Goal: Transaction & Acquisition: Purchase product/service

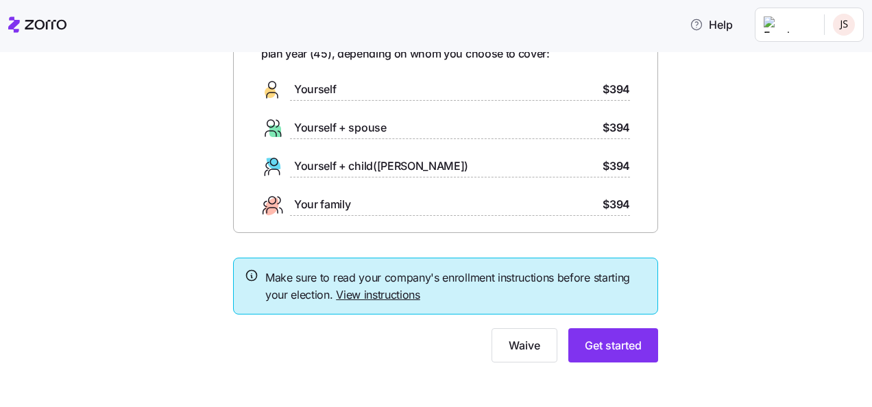
scroll to position [106, 0]
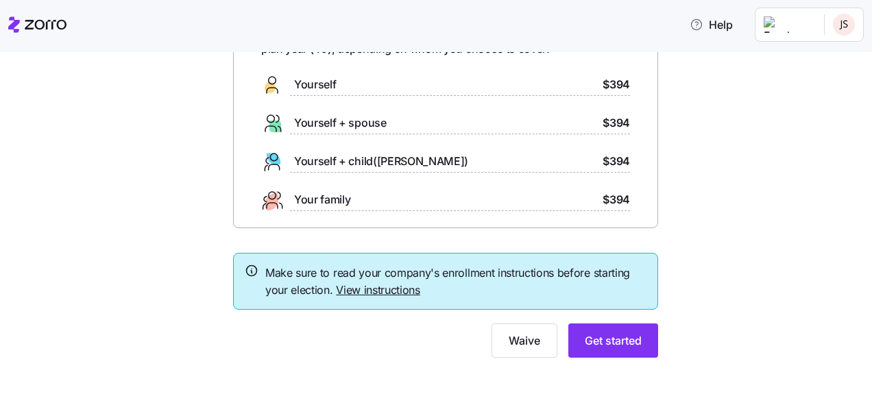
click at [350, 293] on link "View instructions" at bounding box center [378, 290] width 84 height 14
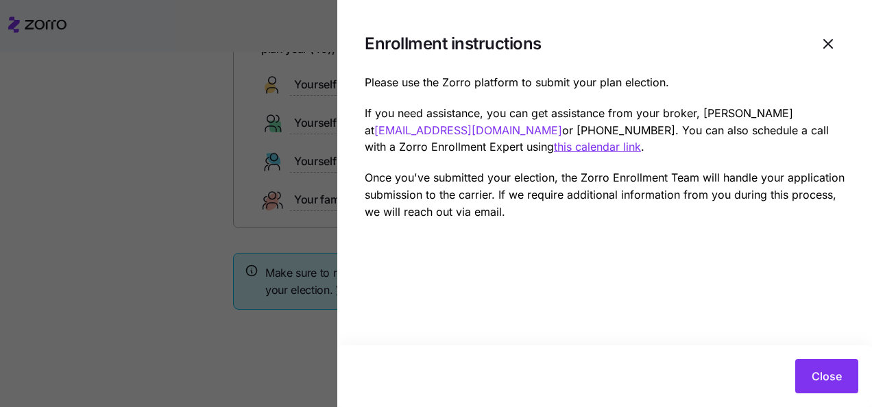
click at [554, 148] on u "this calendar link" at bounding box center [597, 147] width 87 height 14
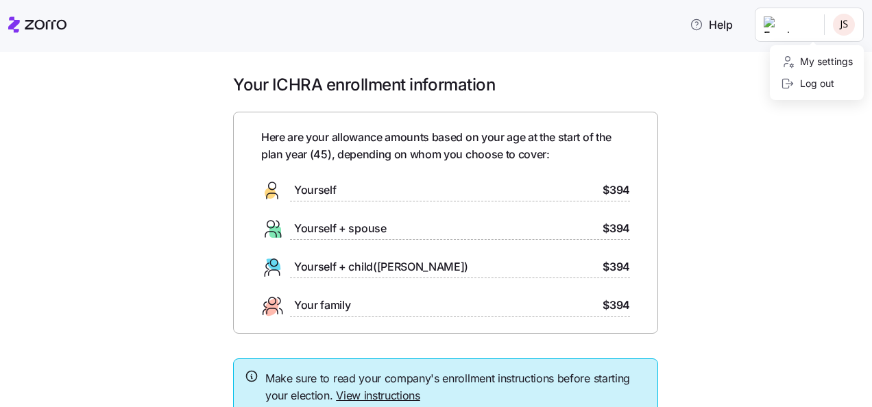
click at [843, 22] on html "Help Your ICHRA enrollment information Here are your allowance amounts based on…" at bounding box center [436, 199] width 872 height 399
click at [379, 399] on html "Help Your ICHRA enrollment information Here are your allowance amounts based on…" at bounding box center [436, 199] width 872 height 399
click at [385, 396] on link "View instructions" at bounding box center [378, 396] width 84 height 14
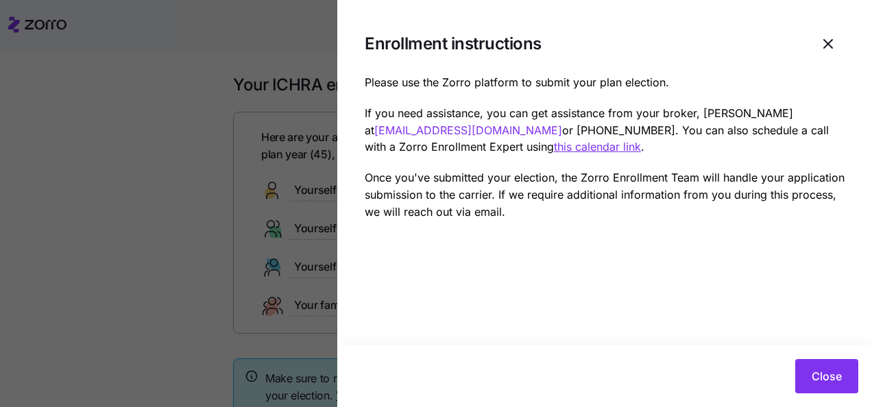
click at [226, 123] on div at bounding box center [436, 203] width 872 height 407
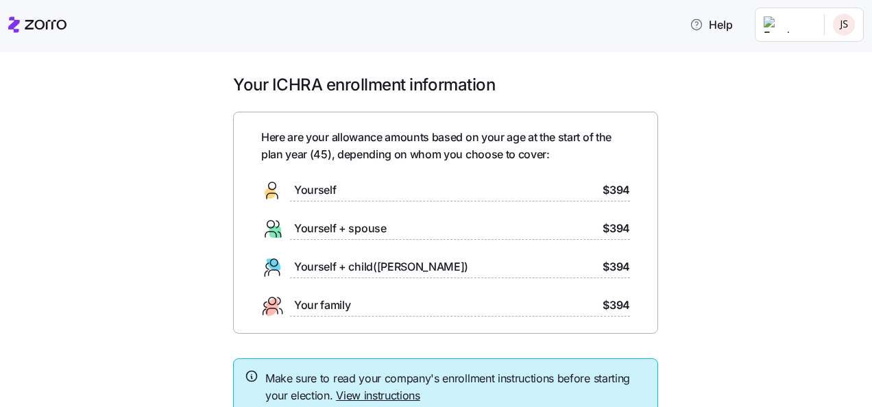
click at [392, 393] on link "View instructions" at bounding box center [378, 396] width 84 height 14
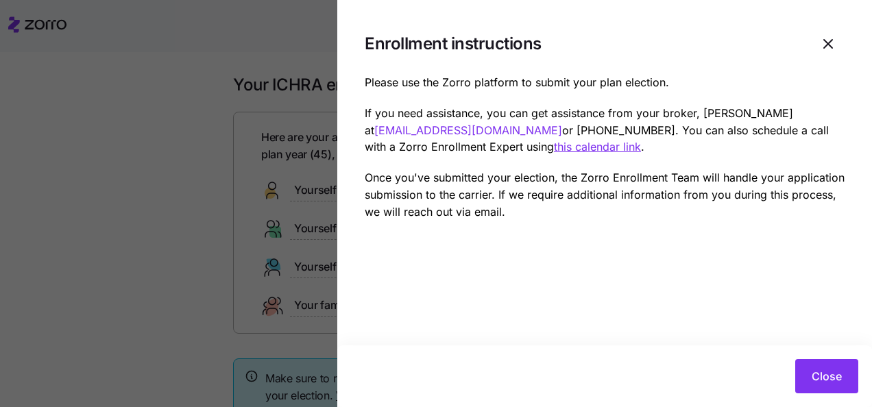
drag, startPoint x: 842, startPoint y: 377, endPoint x: 698, endPoint y: 321, distance: 154.0
click at [840, 377] on span "Close" at bounding box center [827, 376] width 30 height 16
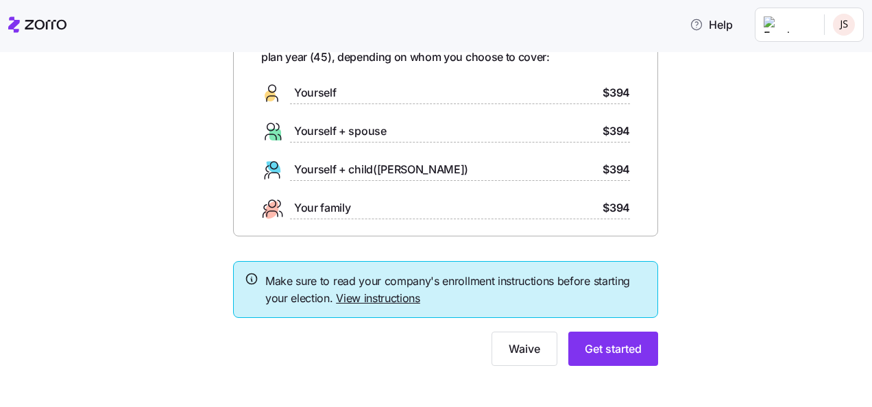
scroll to position [106, 0]
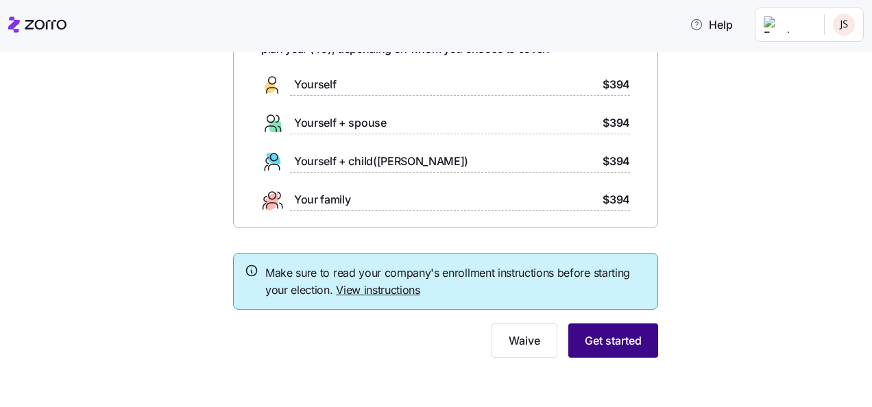
click at [601, 341] on span "Get started" at bounding box center [613, 341] width 57 height 16
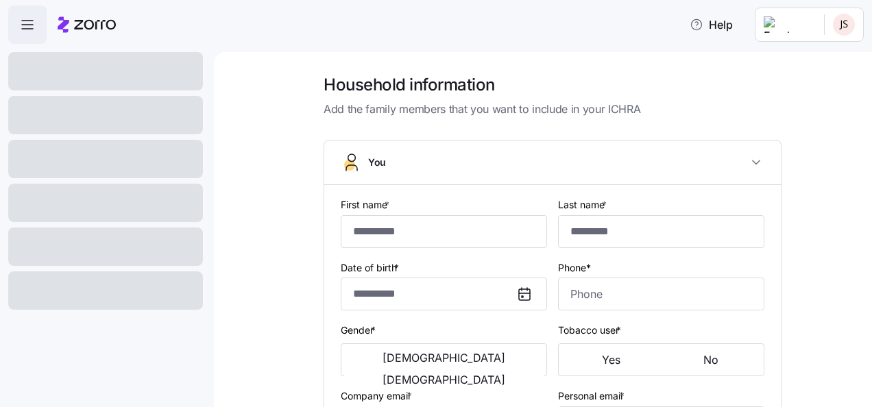
type input "*******"
type input "******"
type input "[PERSON_NAME][EMAIL_ADDRESS][PERSON_NAME][DOMAIN_NAME]"
type input "**********"
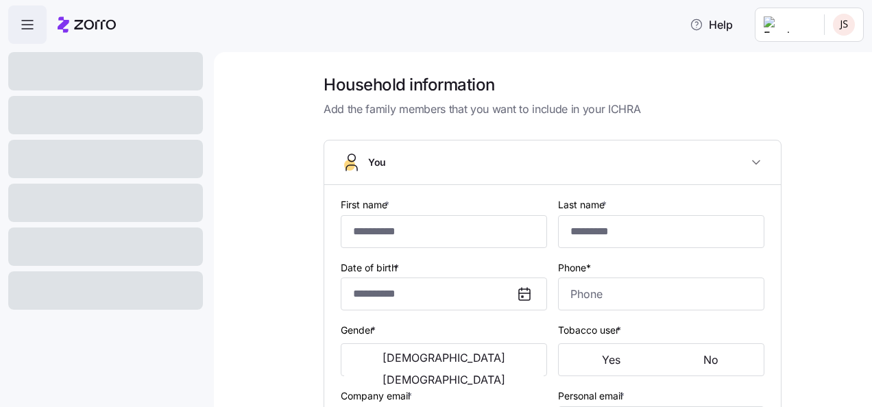
checkbox input "true"
type input "**********"
type input "[PHONE_NUMBER]"
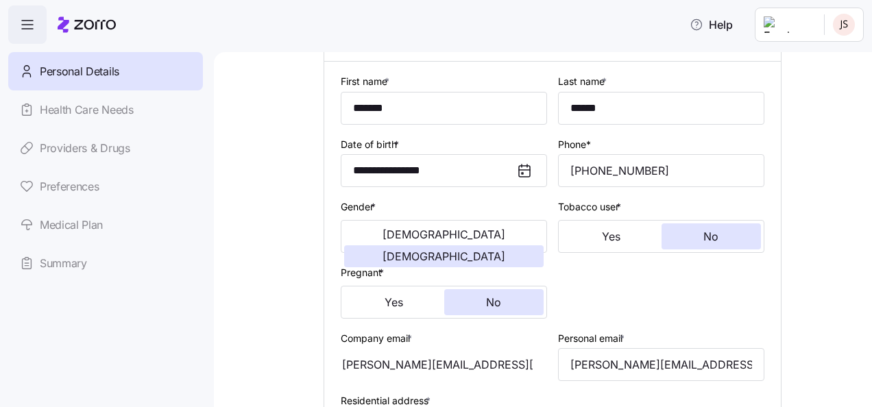
scroll to position [137, 0]
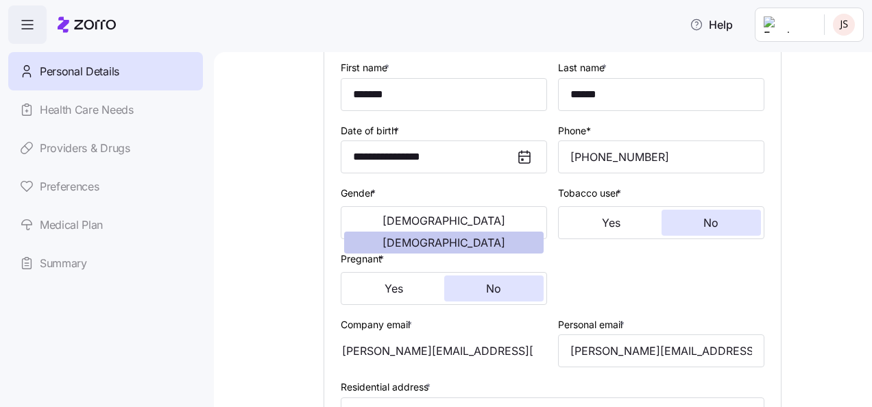
drag, startPoint x: 484, startPoint y: 223, endPoint x: 524, endPoint y: 220, distance: 39.9
click at [490, 237] on span "[DEMOGRAPHIC_DATA]" at bounding box center [444, 242] width 123 height 11
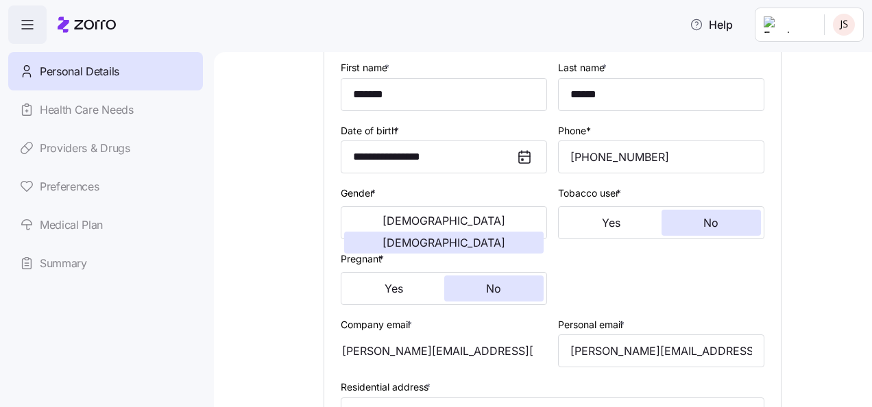
drag, startPoint x: 501, startPoint y: 228, endPoint x: 513, endPoint y: 251, distance: 25.5
click at [502, 232] on button "[DEMOGRAPHIC_DATA]" at bounding box center [444, 243] width 200 height 22
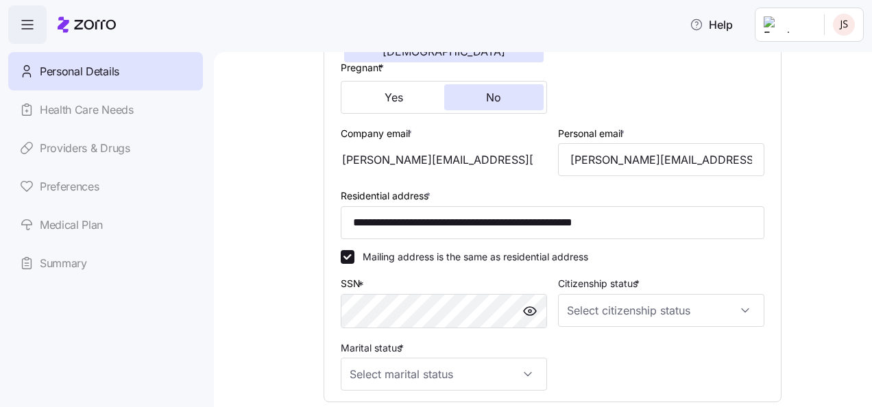
scroll to position [343, 0]
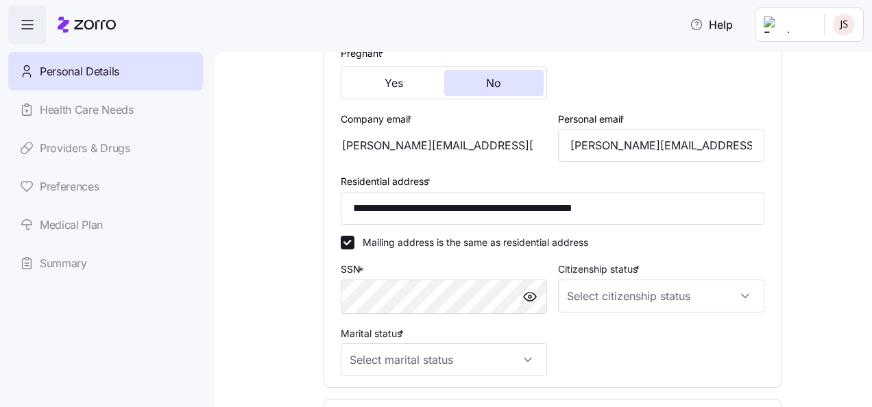
click at [468, 141] on div "[PERSON_NAME][EMAIL_ADDRESS][PERSON_NAME][DOMAIN_NAME]" at bounding box center [444, 145] width 206 height 33
click at [610, 152] on input "[PERSON_NAME][EMAIL_ADDRESS][PERSON_NAME][DOMAIN_NAME]" at bounding box center [661, 145] width 206 height 33
click at [512, 145] on div "[PERSON_NAME][EMAIL_ADDRESS][PERSON_NAME][DOMAIN_NAME]" at bounding box center [444, 145] width 206 height 33
click at [618, 302] on input "Citizenship status *" at bounding box center [661, 296] width 206 height 33
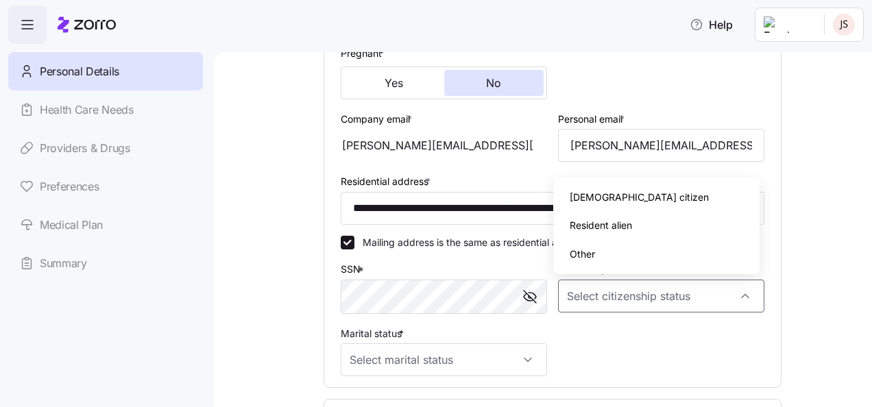
click at [617, 203] on div "[DEMOGRAPHIC_DATA] citizen" at bounding box center [656, 197] width 195 height 29
type input "[DEMOGRAPHIC_DATA] citizen"
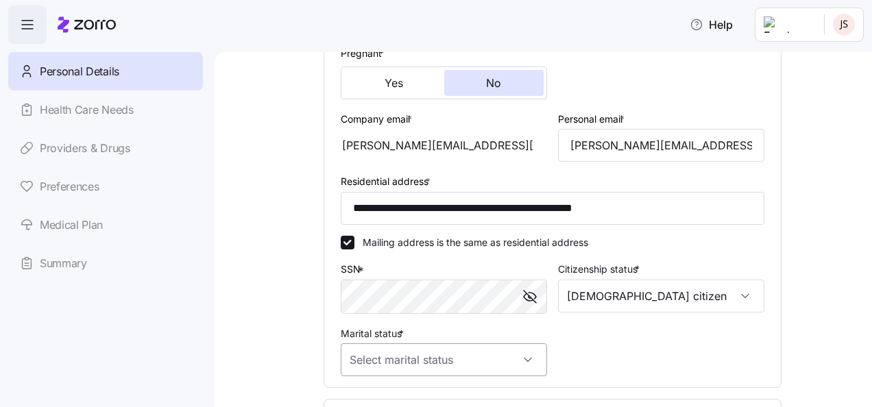
click at [494, 361] on input "Marital status *" at bounding box center [444, 360] width 206 height 33
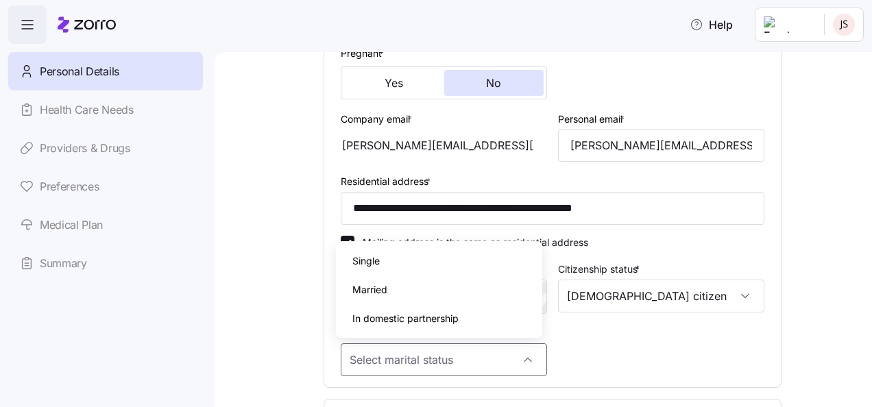
click at [407, 262] on div "Single" at bounding box center [439, 261] width 195 height 29
type input "Single"
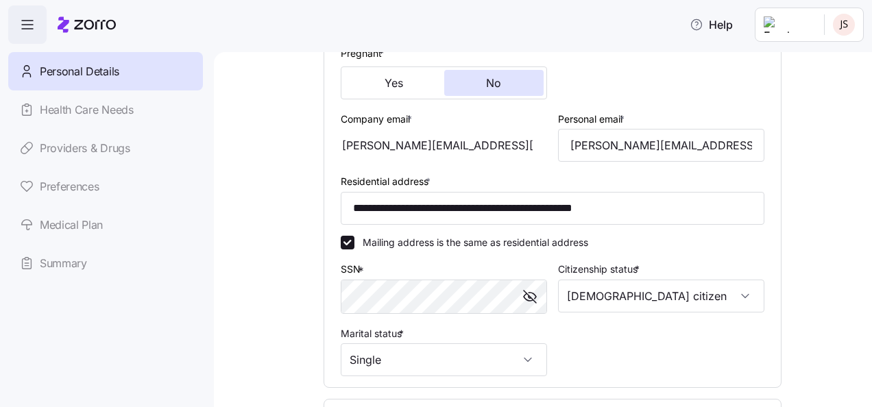
click at [660, 356] on div "**********" at bounding box center [552, 115] width 435 height 535
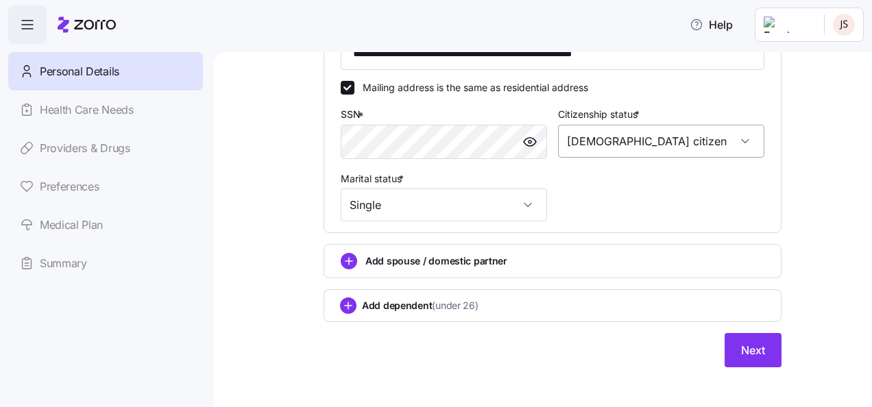
scroll to position [508, 0]
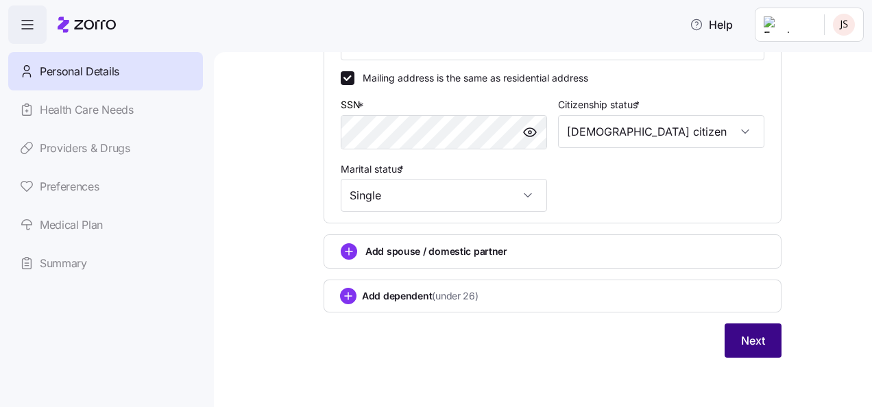
click at [749, 348] on span "Next" at bounding box center [753, 341] width 24 height 16
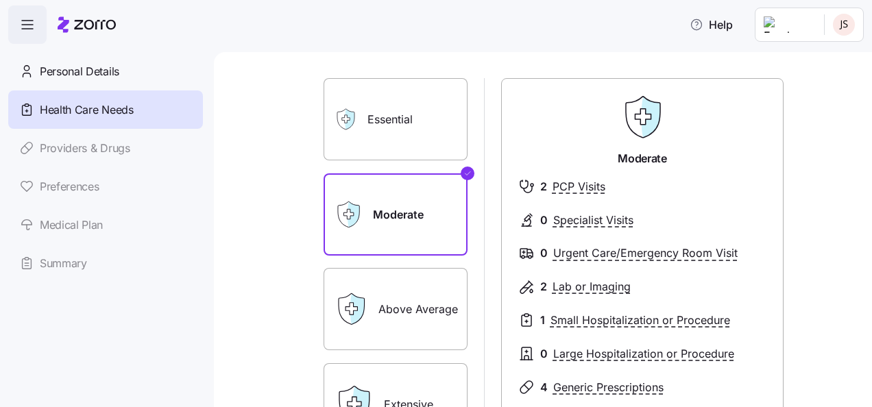
scroll to position [69, 0]
click at [370, 129] on label "Essential" at bounding box center [396, 121] width 144 height 82
click at [0, 0] on input "Essential" at bounding box center [0, 0] width 0 height 0
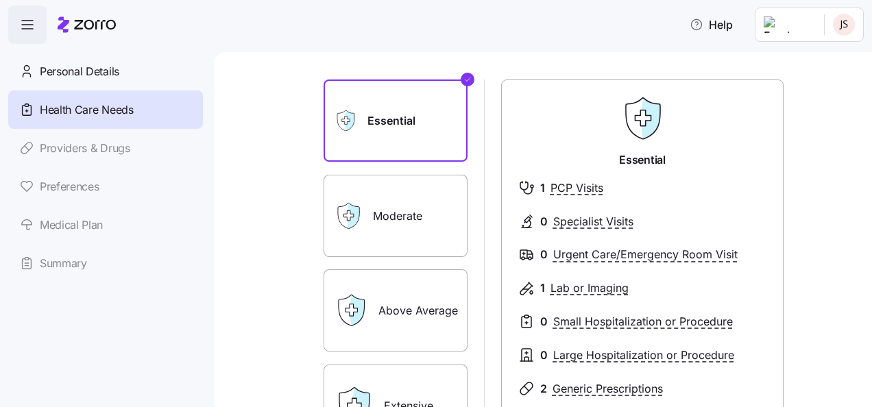
click at [415, 322] on label "Above Average" at bounding box center [396, 311] width 144 height 82
click at [0, 0] on input "Above Average" at bounding box center [0, 0] width 0 height 0
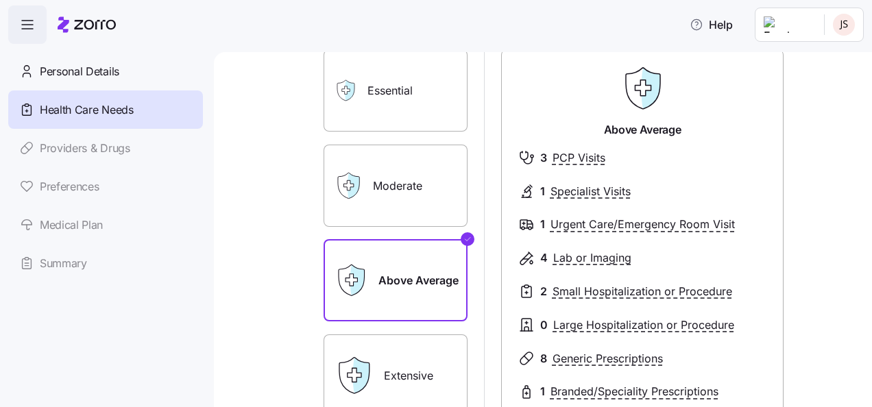
scroll to position [137, 0]
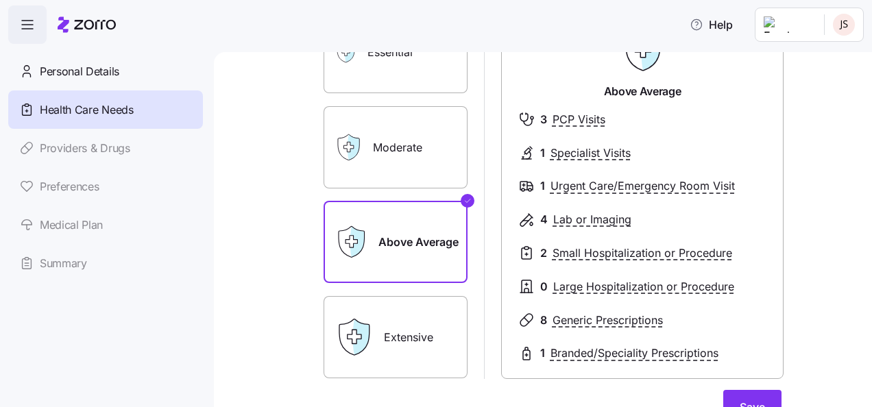
click at [378, 160] on label "Moderate" at bounding box center [396, 147] width 144 height 82
click at [0, 0] on input "Moderate" at bounding box center [0, 0] width 0 height 0
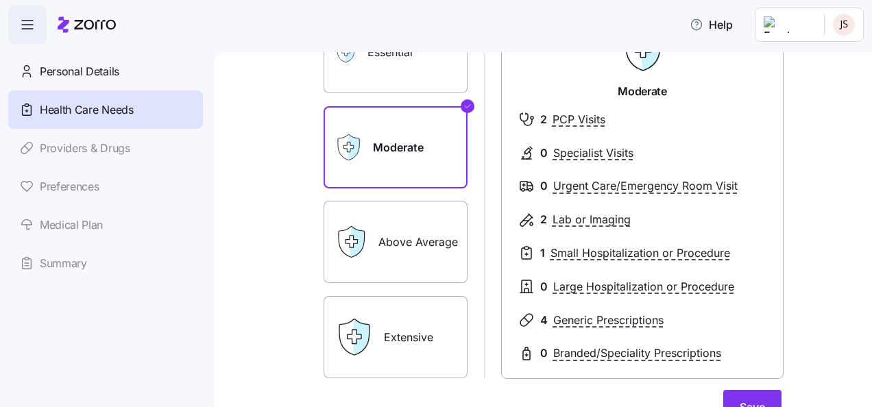
click at [418, 336] on label "Extensive" at bounding box center [396, 337] width 144 height 82
click at [0, 0] on input "Extensive" at bounding box center [0, 0] width 0 height 0
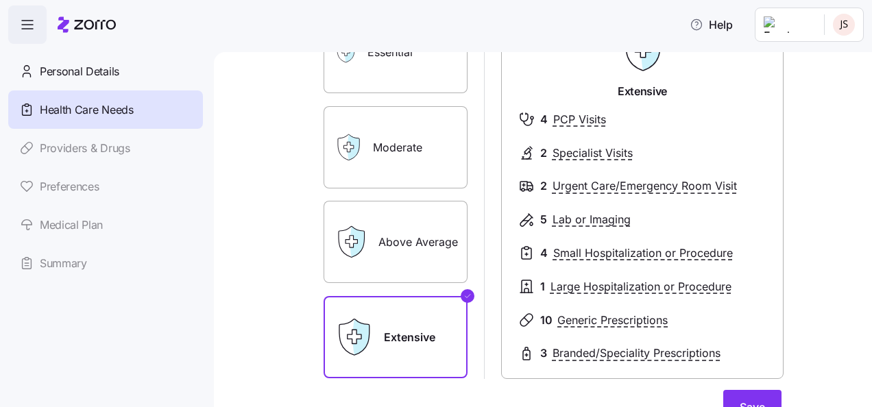
click at [393, 181] on label "Moderate" at bounding box center [396, 147] width 144 height 82
click at [0, 0] on input "Moderate" at bounding box center [0, 0] width 0 height 0
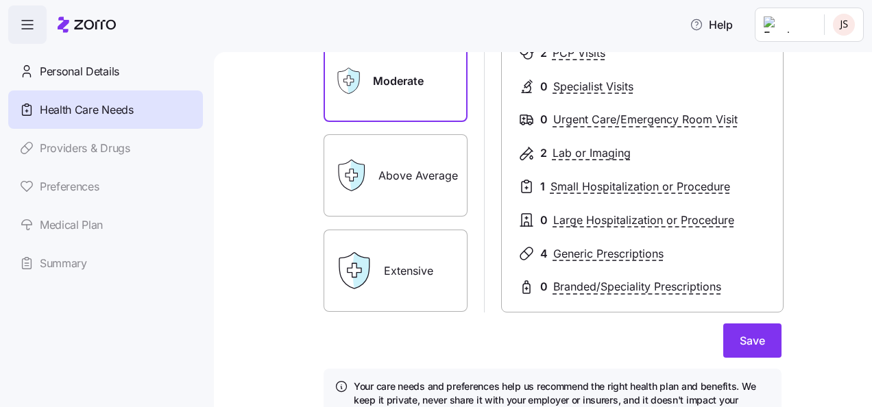
scroll to position [206, 0]
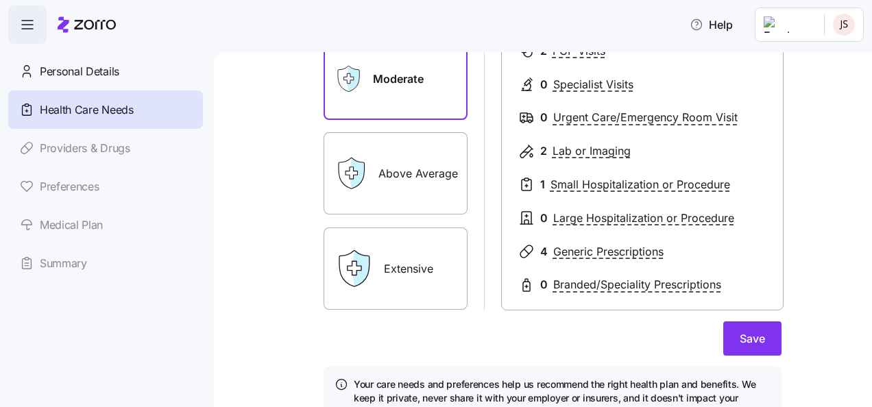
drag, startPoint x: 751, startPoint y: 340, endPoint x: 495, endPoint y: 300, distance: 258.8
click at [749, 337] on span "Save" at bounding box center [752, 339] width 25 height 16
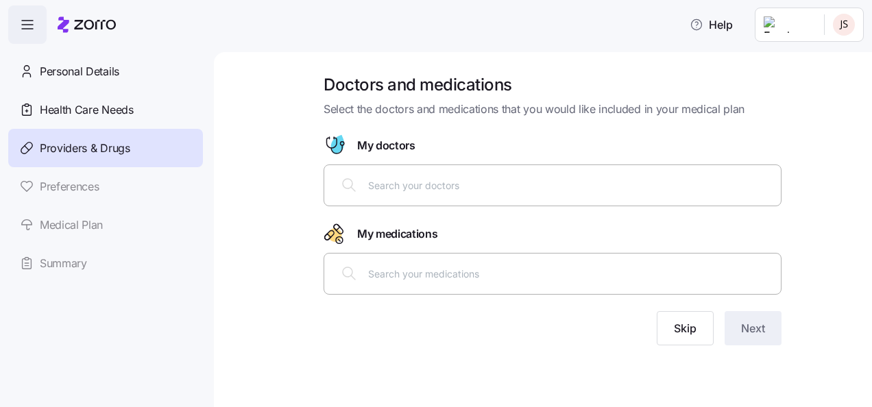
click at [381, 185] on input "text" at bounding box center [570, 185] width 405 height 15
click at [340, 186] on div at bounding box center [553, 185] width 440 height 33
click at [372, 286] on div at bounding box center [553, 273] width 440 height 33
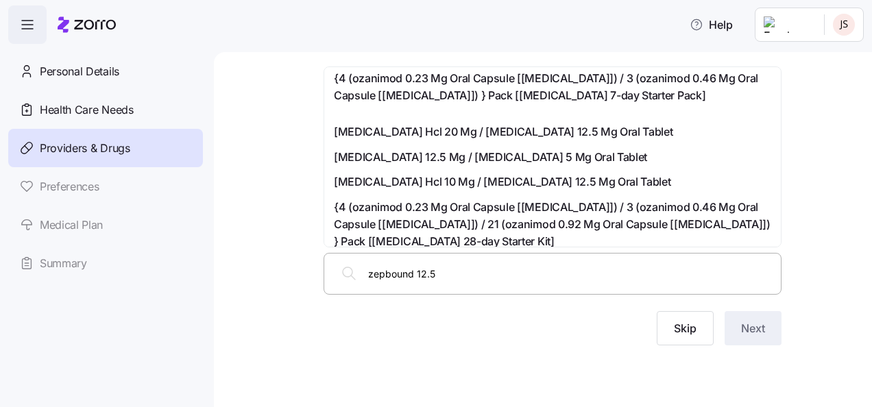
scroll to position [224, 0]
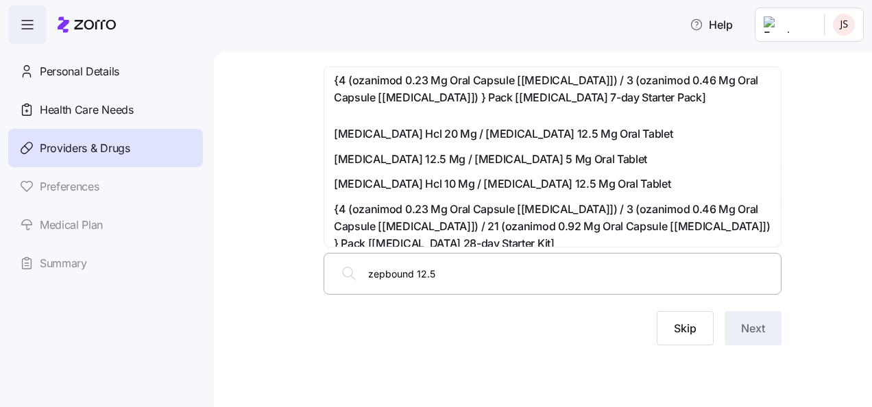
drag, startPoint x: 447, startPoint y: 272, endPoint x: 421, endPoint y: 275, distance: 26.2
click at [421, 275] on input "zepbound 12.5" at bounding box center [570, 273] width 405 height 15
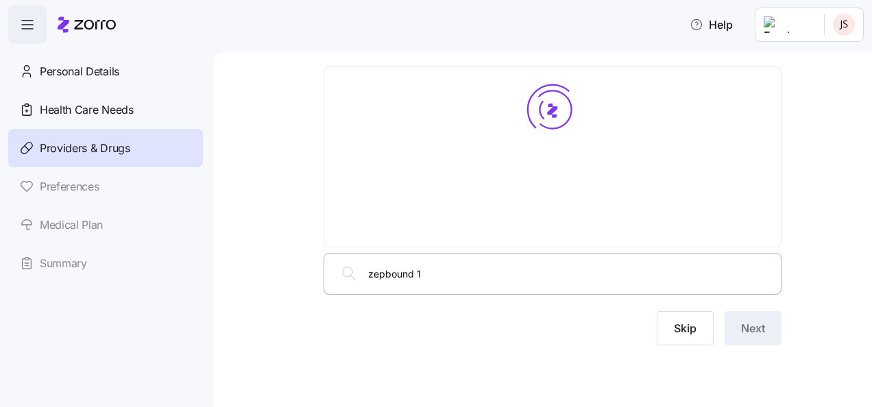
scroll to position [0, 0]
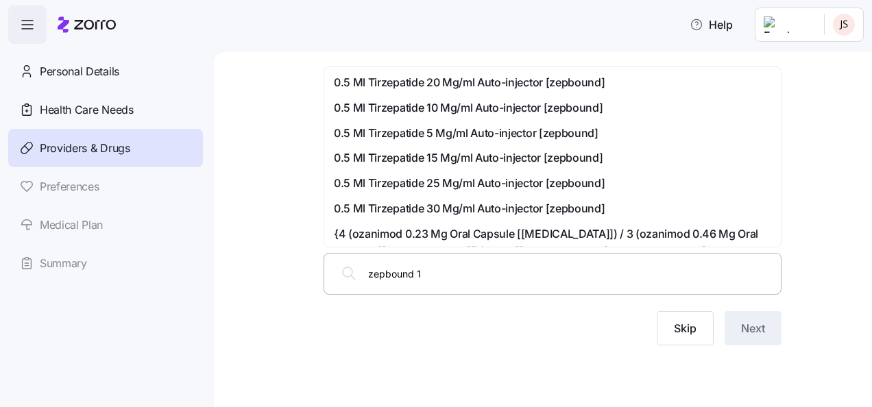
click at [436, 283] on div "zepbound 1" at bounding box center [553, 273] width 440 height 33
click at [560, 275] on input "zepbound" at bounding box center [570, 273] width 405 height 15
drag, startPoint x: 346, startPoint y: 283, endPoint x: 353, endPoint y: 274, distance: 11.7
click at [346, 282] on div "zepbound" at bounding box center [553, 273] width 440 height 33
click at [357, 276] on div "zepbound" at bounding box center [553, 273] width 440 height 33
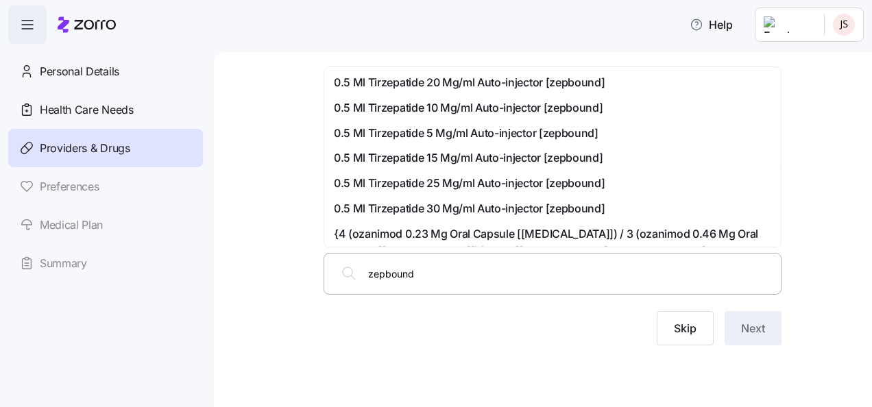
type input "zepbound"
click at [687, 117] on div "0.5 Ml Tirzepatide 10 Mg/ml Auto-injector [zepbound]" at bounding box center [552, 107] width 451 height 25
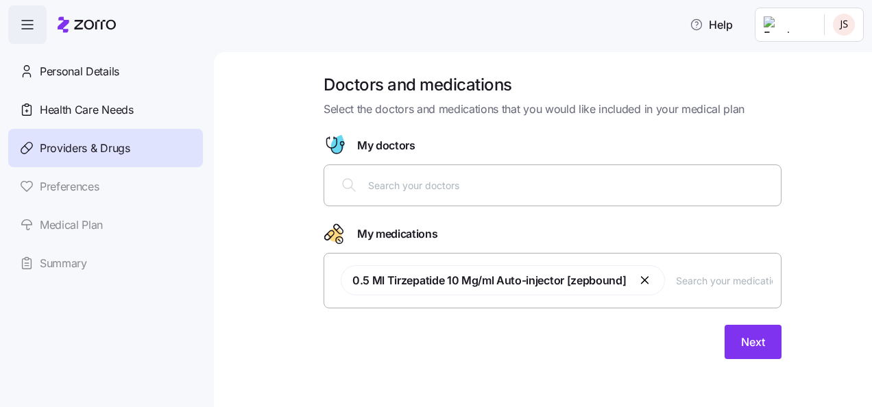
click at [540, 291] on span "0.5 Ml Tirzepatide 10 Mg/ml Auto-injector [zepbound]" at bounding box center [490, 280] width 274 height 29
click at [701, 277] on input "text" at bounding box center [724, 280] width 97 height 15
click at [645, 281] on button "button" at bounding box center [645, 280] width 16 height 16
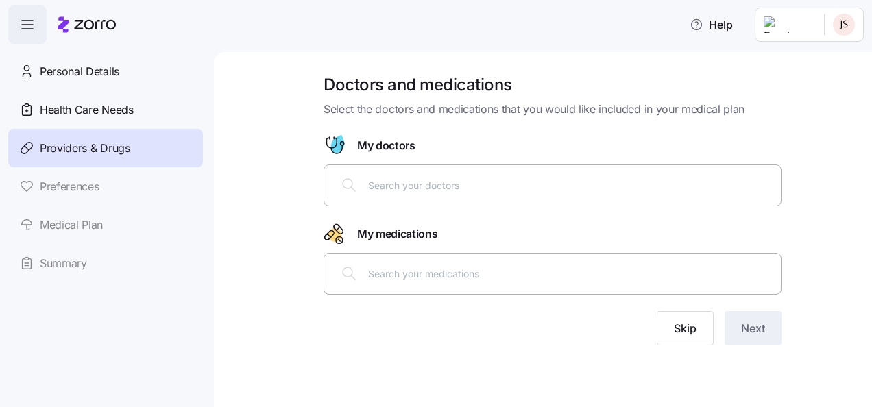
click at [677, 275] on input "text" at bounding box center [570, 273] width 405 height 15
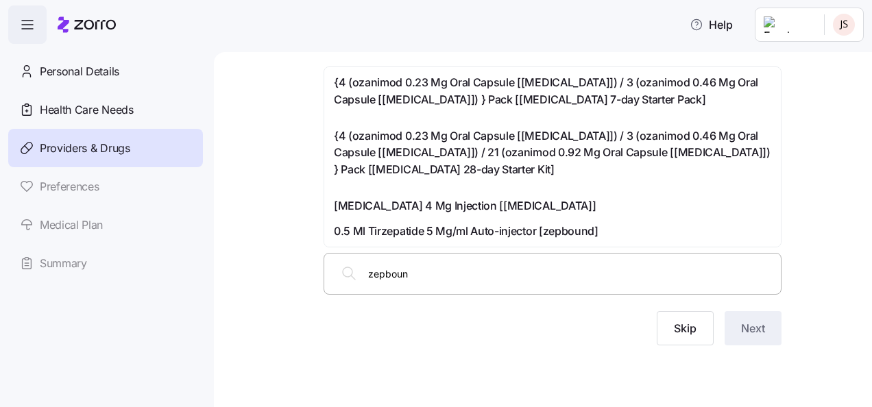
type input "zepbound"
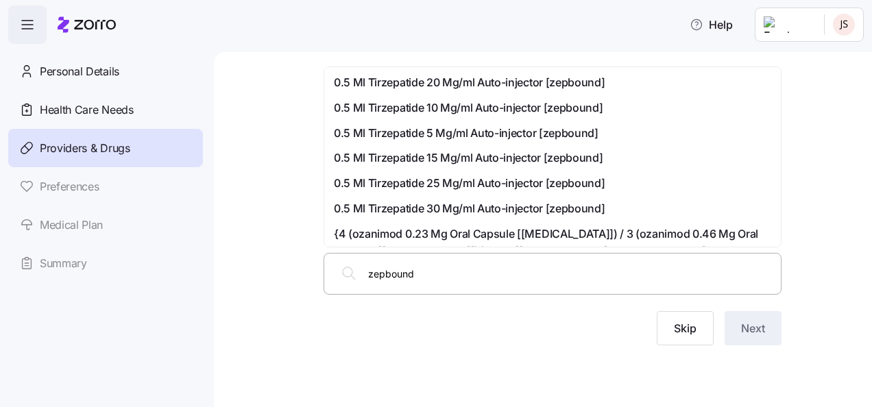
click at [489, 156] on span "0.5 Ml Tirzepatide 15 Mg/ml Auto-injector [zepbound]" at bounding box center [468, 158] width 269 height 17
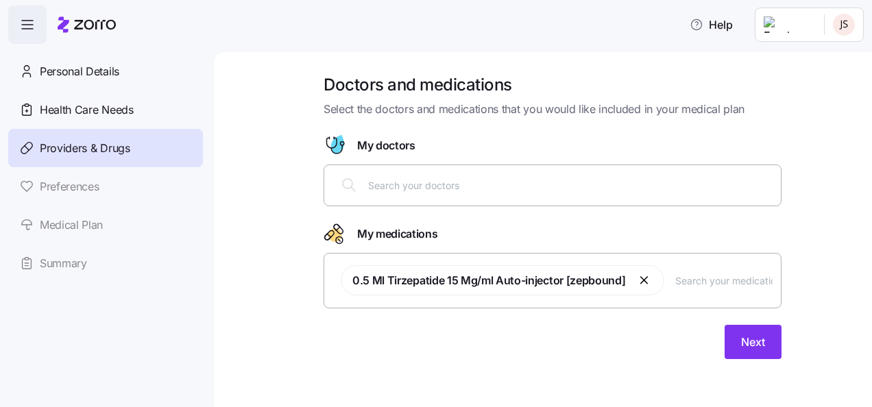
click at [562, 191] on input "text" at bounding box center [570, 185] width 405 height 15
click at [732, 340] on button "Next" at bounding box center [753, 342] width 57 height 34
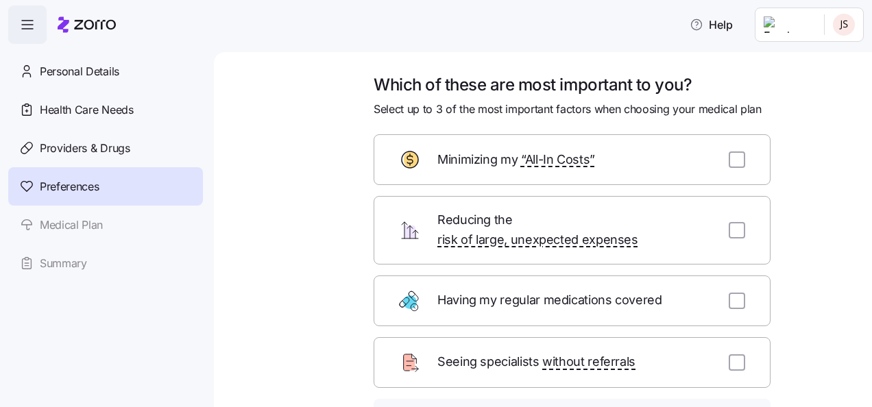
drag, startPoint x: 731, startPoint y: 154, endPoint x: 714, endPoint y: 165, distance: 20.7
click at [731, 154] on input "checkbox" at bounding box center [737, 160] width 16 height 16
checkbox input "true"
click at [731, 226] on input "checkbox" at bounding box center [737, 230] width 16 height 16
checkbox input "true"
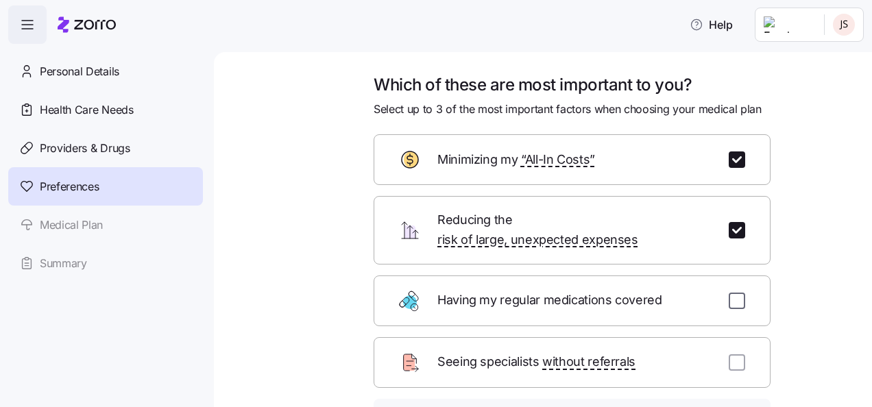
click at [731, 293] on input "checkbox" at bounding box center [737, 301] width 16 height 16
checkbox input "true"
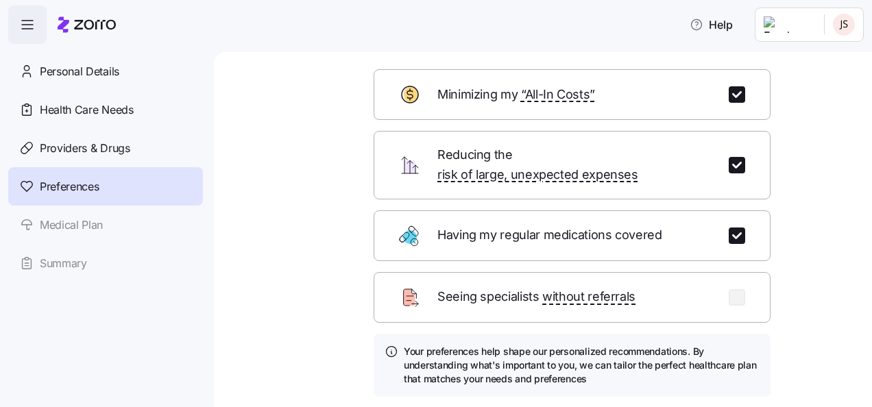
scroll to position [69, 0]
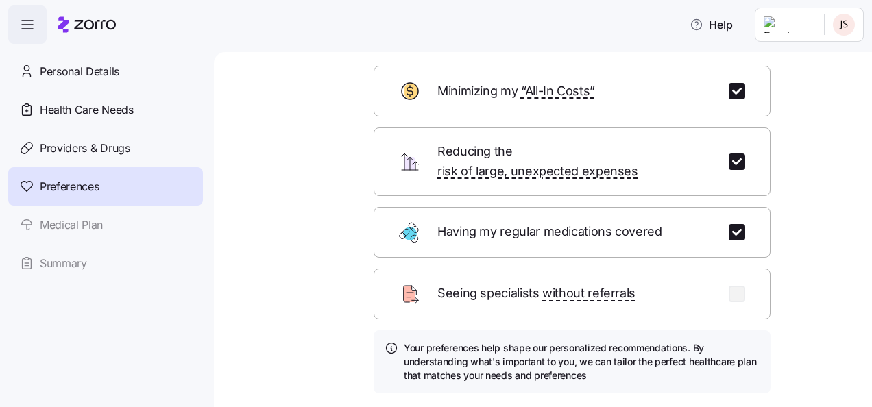
drag, startPoint x: 751, startPoint y: 394, endPoint x: 716, endPoint y: 387, distance: 35.8
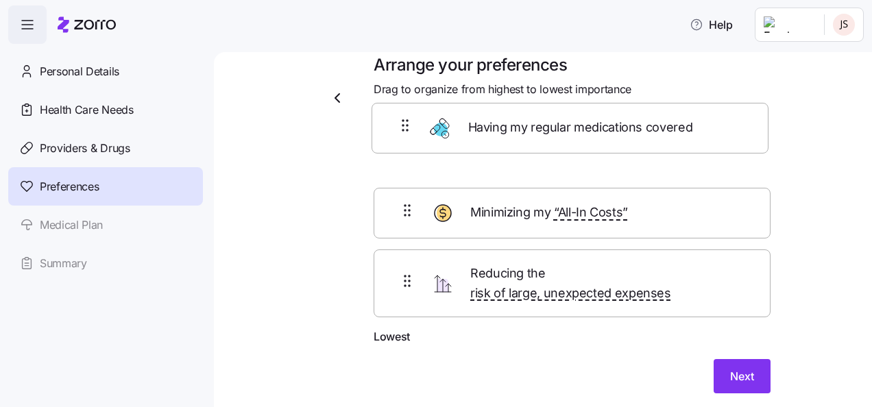
scroll to position [13, 0]
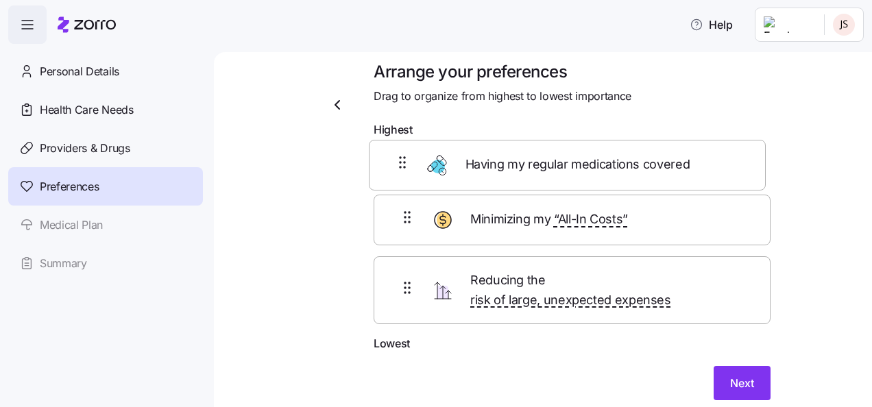
drag, startPoint x: 523, startPoint y: 247, endPoint x: 521, endPoint y: 165, distance: 82.3
click at [521, 165] on div "Minimizing my “All-In Costs” Reducing the risk of large, unexpected expenses Ha…" at bounding box center [572, 240] width 397 height 192
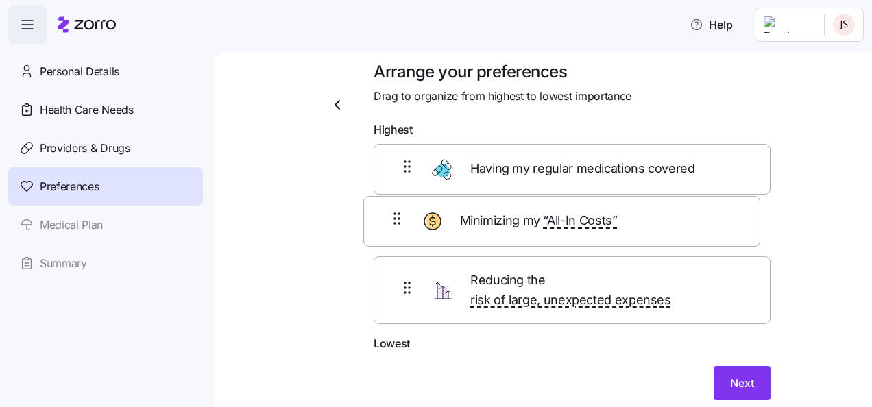
drag, startPoint x: 547, startPoint y: 305, endPoint x: 544, endPoint y: 232, distance: 72.8
click at [544, 232] on div "Having my regular medications covered Reducing the risk of large, unexpected ex…" at bounding box center [572, 240] width 397 height 192
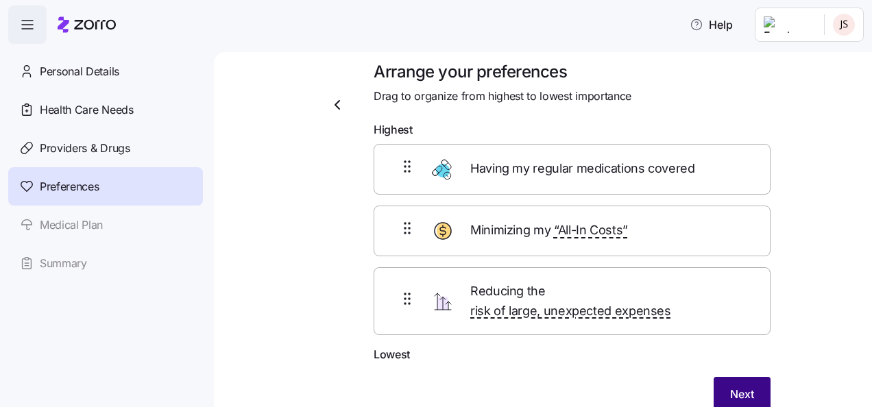
click at [739, 386] on span "Next" at bounding box center [742, 394] width 24 height 16
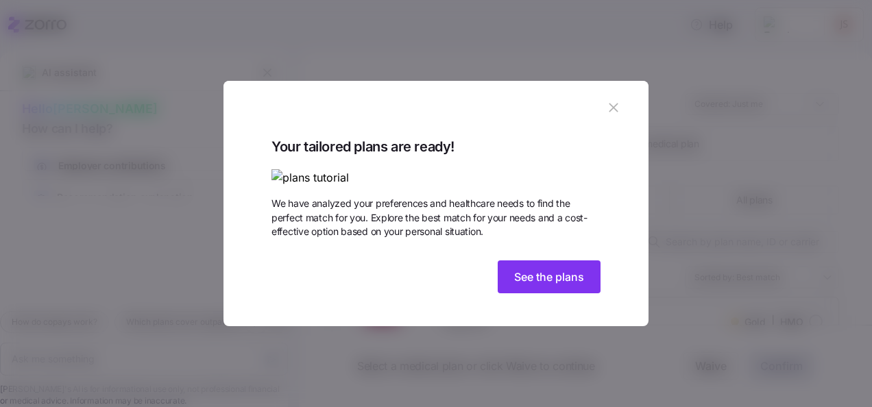
click at [360, 169] on img at bounding box center [436, 177] width 329 height 17
drag, startPoint x: 536, startPoint y: 371, endPoint x: 525, endPoint y: 369, distance: 10.5
click at [536, 294] on button "See the plans" at bounding box center [549, 277] width 103 height 33
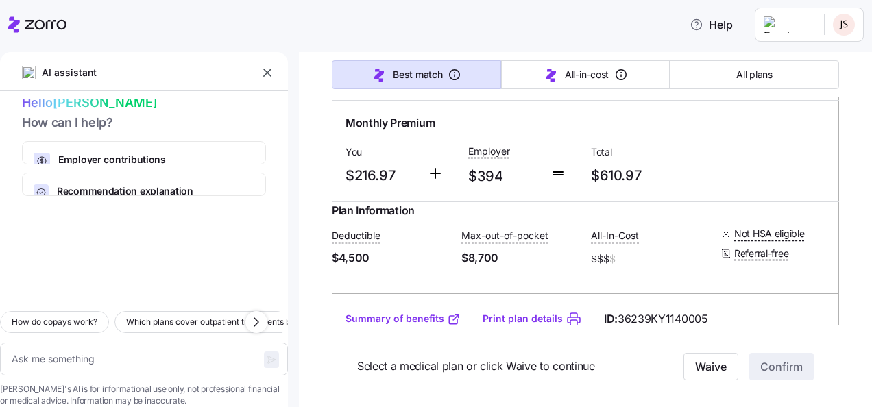
scroll to position [6036, 0]
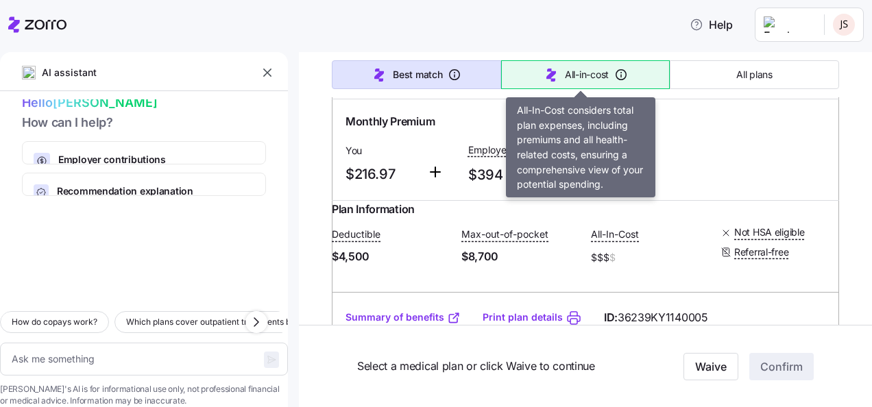
click at [584, 73] on span "All-in-cost" at bounding box center [587, 75] width 44 height 14
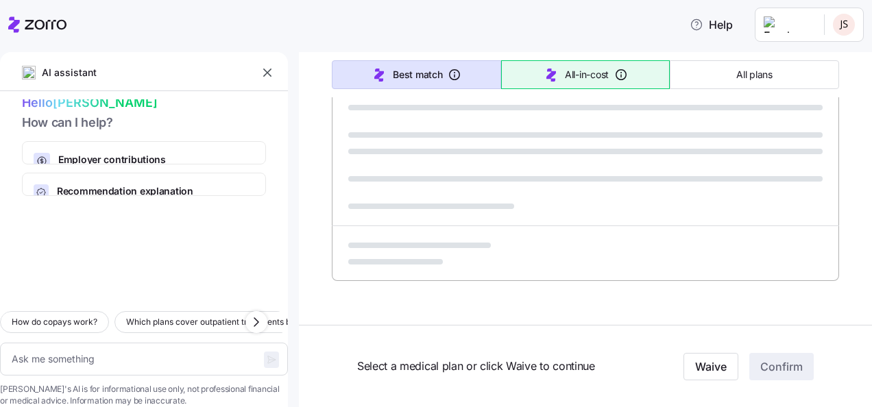
scroll to position [925, 0]
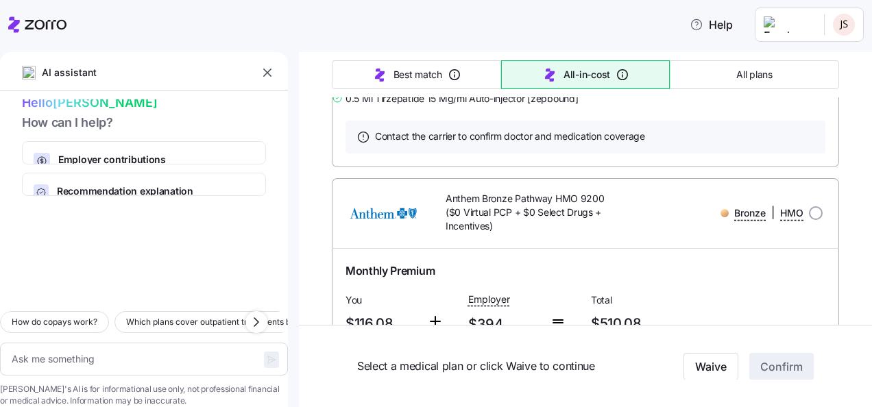
type textarea "x"
type input "Sorted by: All-in-cost"
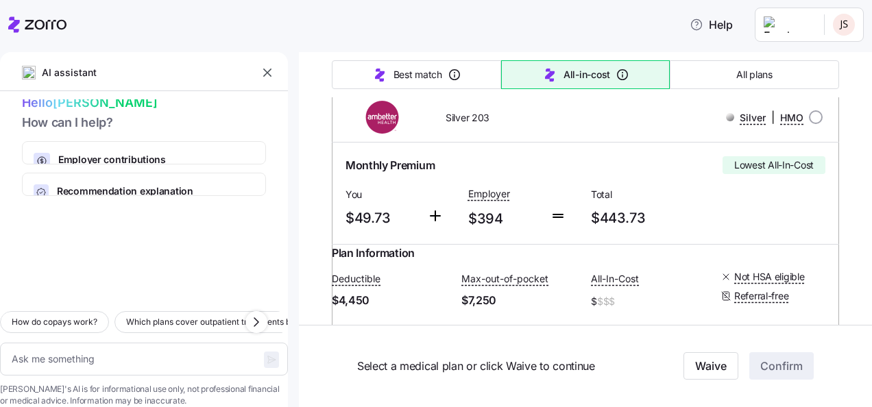
scroll to position [206, 0]
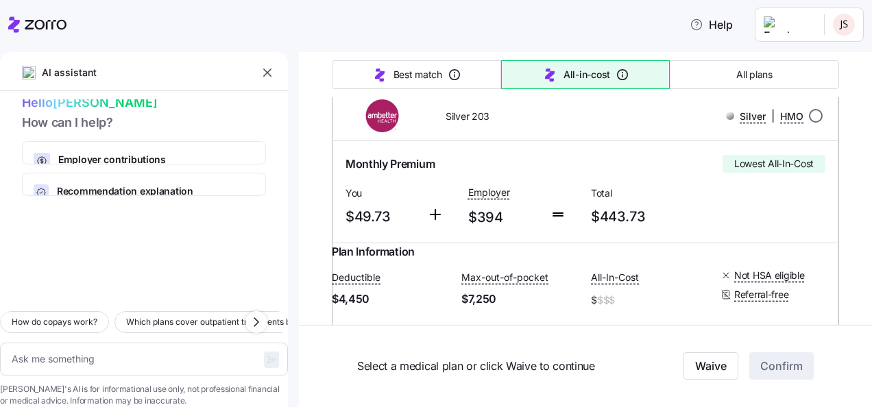
click at [809, 117] on input "radio" at bounding box center [816, 116] width 14 height 14
radio input "true"
type textarea "x"
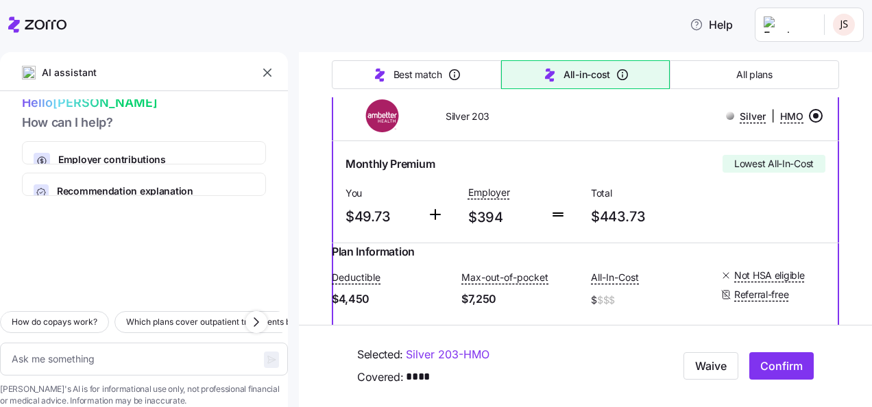
click at [726, 118] on div at bounding box center [730, 116] width 8 height 8
click at [695, 118] on div "Silver | HMO" at bounding box center [727, 116] width 191 height 17
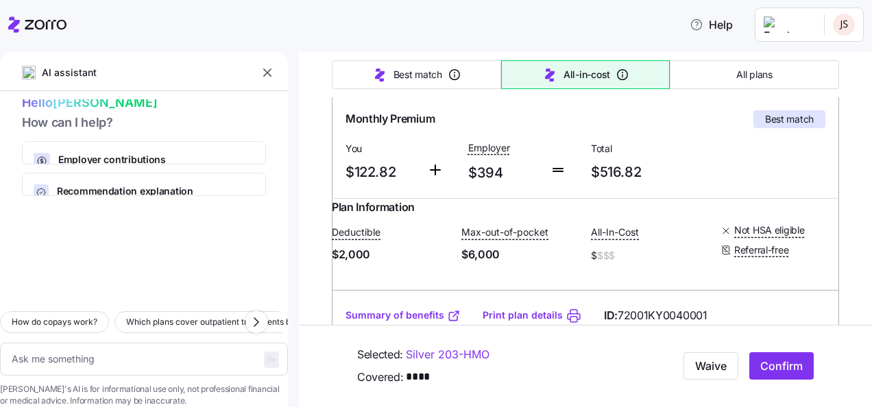
scroll to position [617, 0]
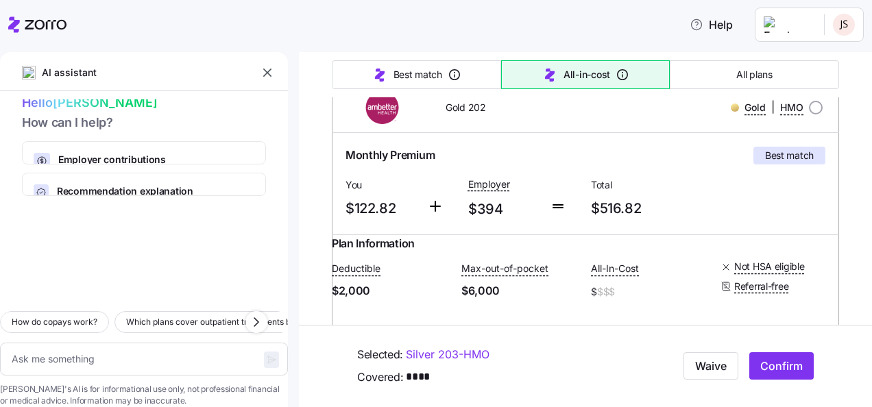
drag, startPoint x: 807, startPoint y: 148, endPoint x: 786, endPoint y: 158, distance: 23.0
click at [809, 115] on input "radio" at bounding box center [816, 108] width 14 height 14
radio input "true"
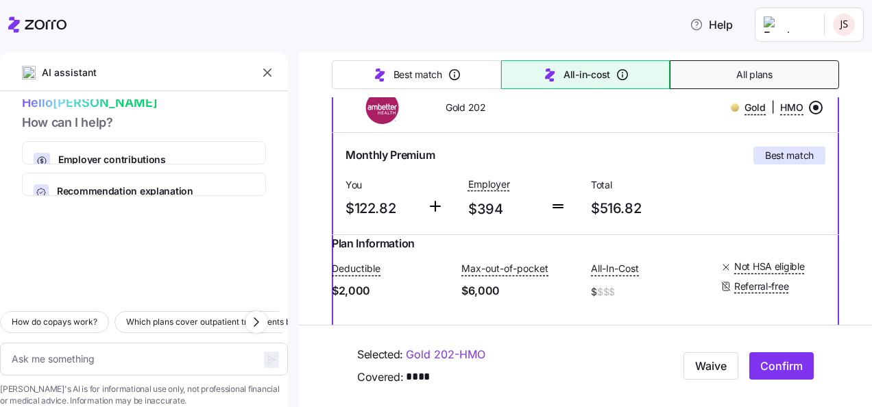
click at [753, 67] on button "All plans" at bounding box center [754, 74] width 169 height 29
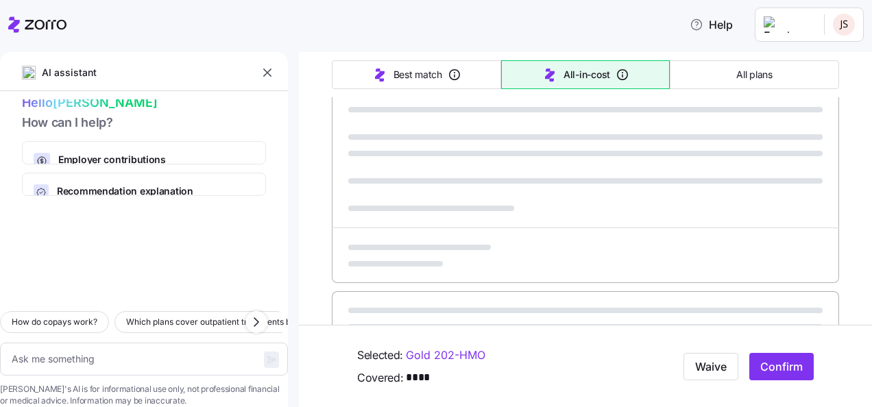
type textarea "x"
type input "Sorted by: Premium"
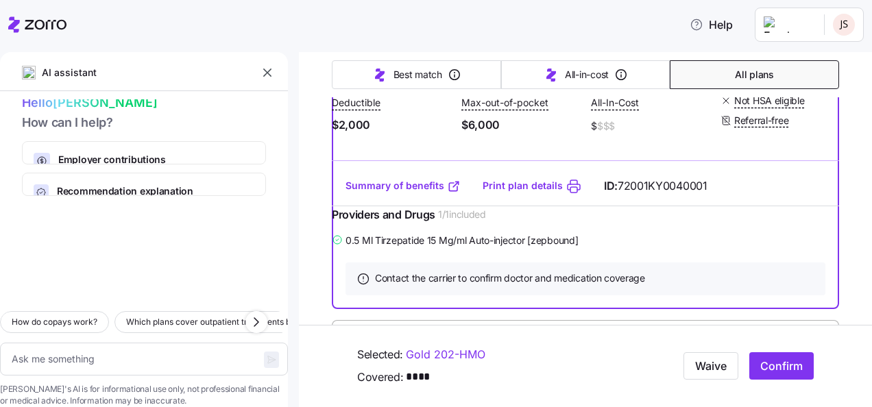
scroll to position [1209, 0]
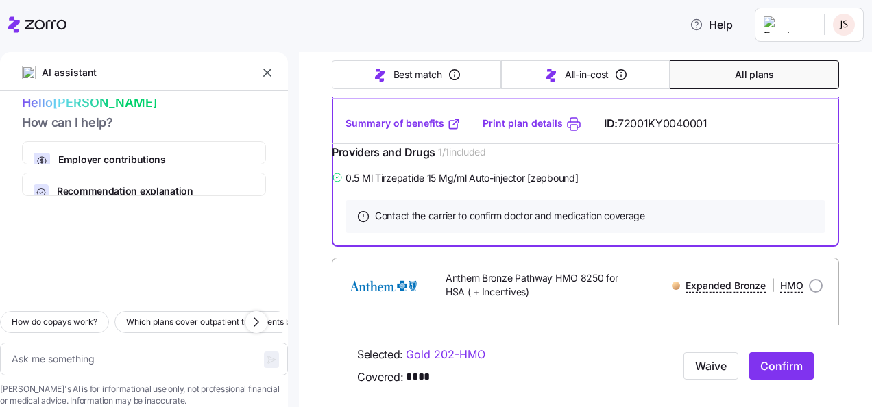
click at [368, 130] on link "Summary of benefits" at bounding box center [403, 124] width 115 height 14
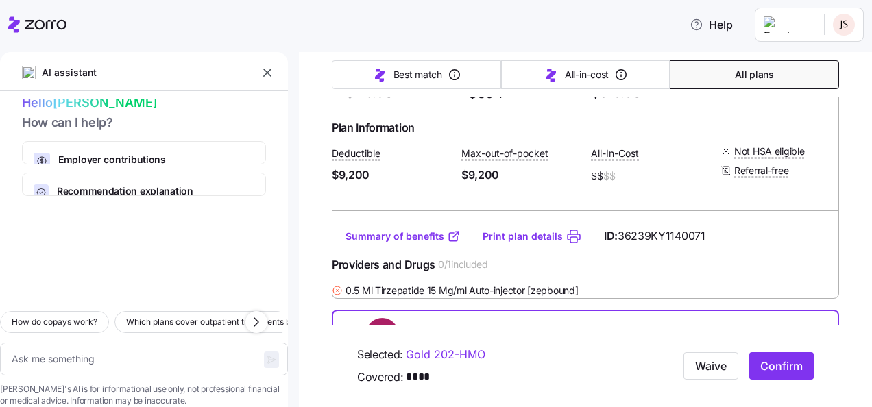
scroll to position [823, 0]
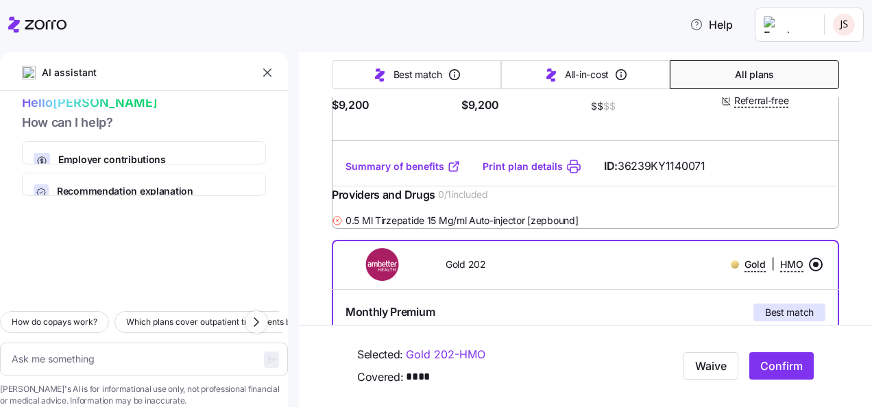
click at [370, 174] on link "Summary of benefits" at bounding box center [403, 167] width 115 height 14
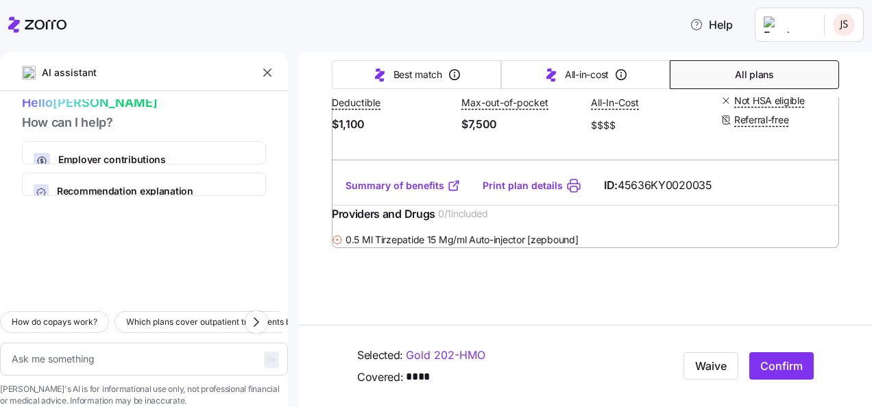
scroll to position [12760, 0]
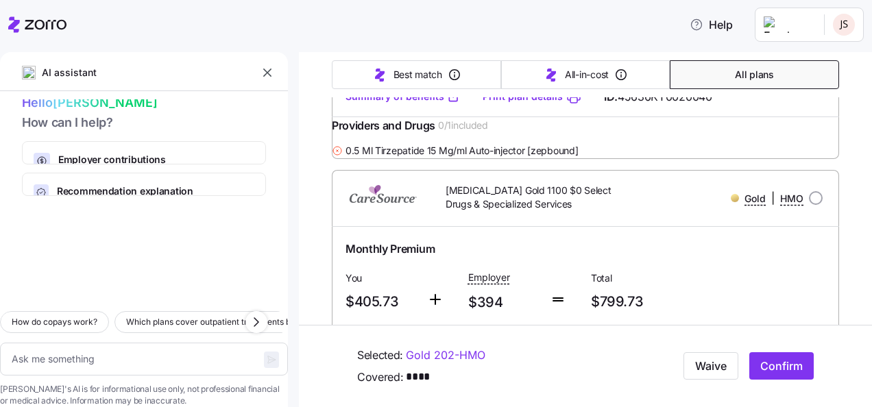
type textarea "x"
